Goal: Browse casually: Explore the website without a specific task or goal

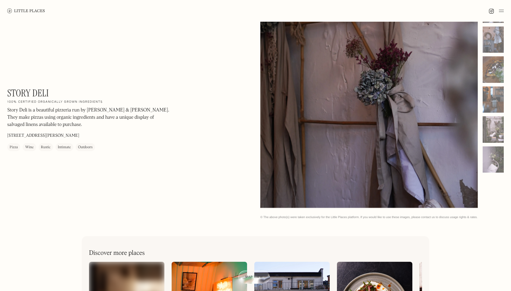
scroll to position [248, 0]
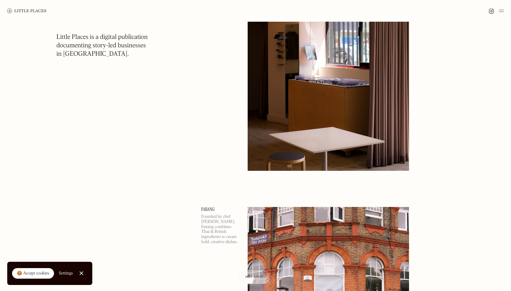
scroll to position [1199, 0]
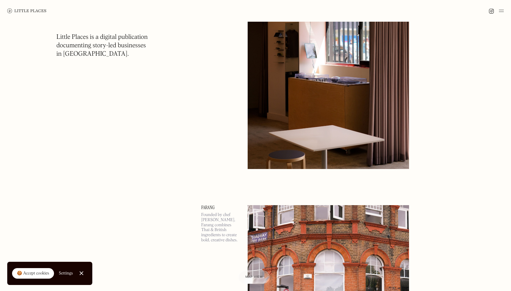
click at [207, 205] on link "Farang" at bounding box center [220, 207] width 39 height 5
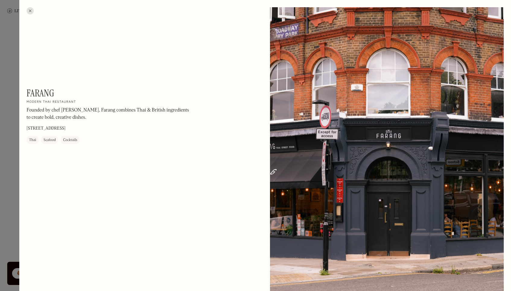
scroll to position [1242, 0]
click at [19, 89] on div "Farang On Our Radar Modern Thai restaurant Founded by chef [PERSON_NAME], Faran…" at bounding box center [255, 145] width 511 height 291
click at [12, 92] on div at bounding box center [255, 145] width 511 height 291
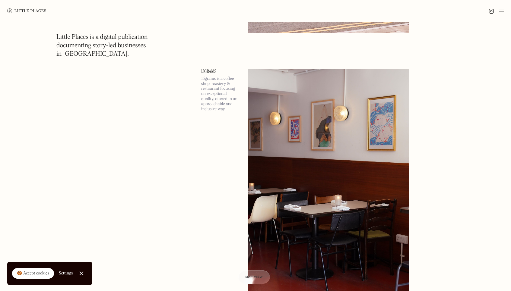
scroll to position [1615, 0]
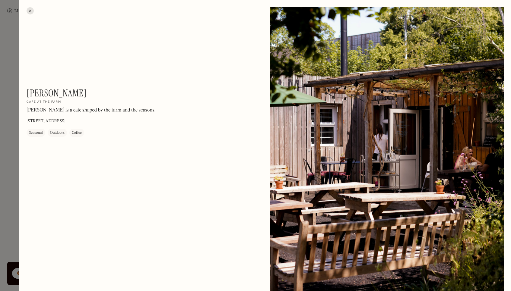
click at [53, 93] on h1 "[PERSON_NAME]" at bounding box center [57, 92] width 60 height 11
copy h1 "[PERSON_NAME]"
click at [9, 113] on div at bounding box center [255, 145] width 511 height 291
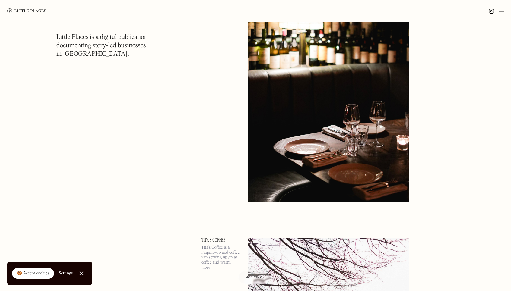
scroll to position [5541, 0]
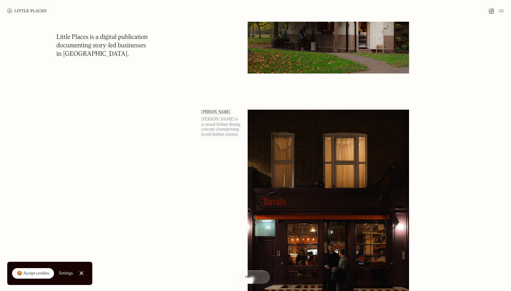
scroll to position [12093, 0]
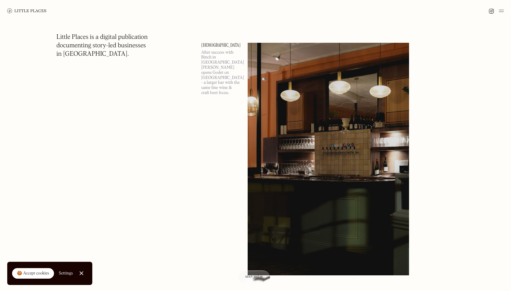
scroll to position [12399, 0]
click at [491, 10] on img at bounding box center [490, 10] width 5 height 5
